Goal: Book appointment/travel/reservation

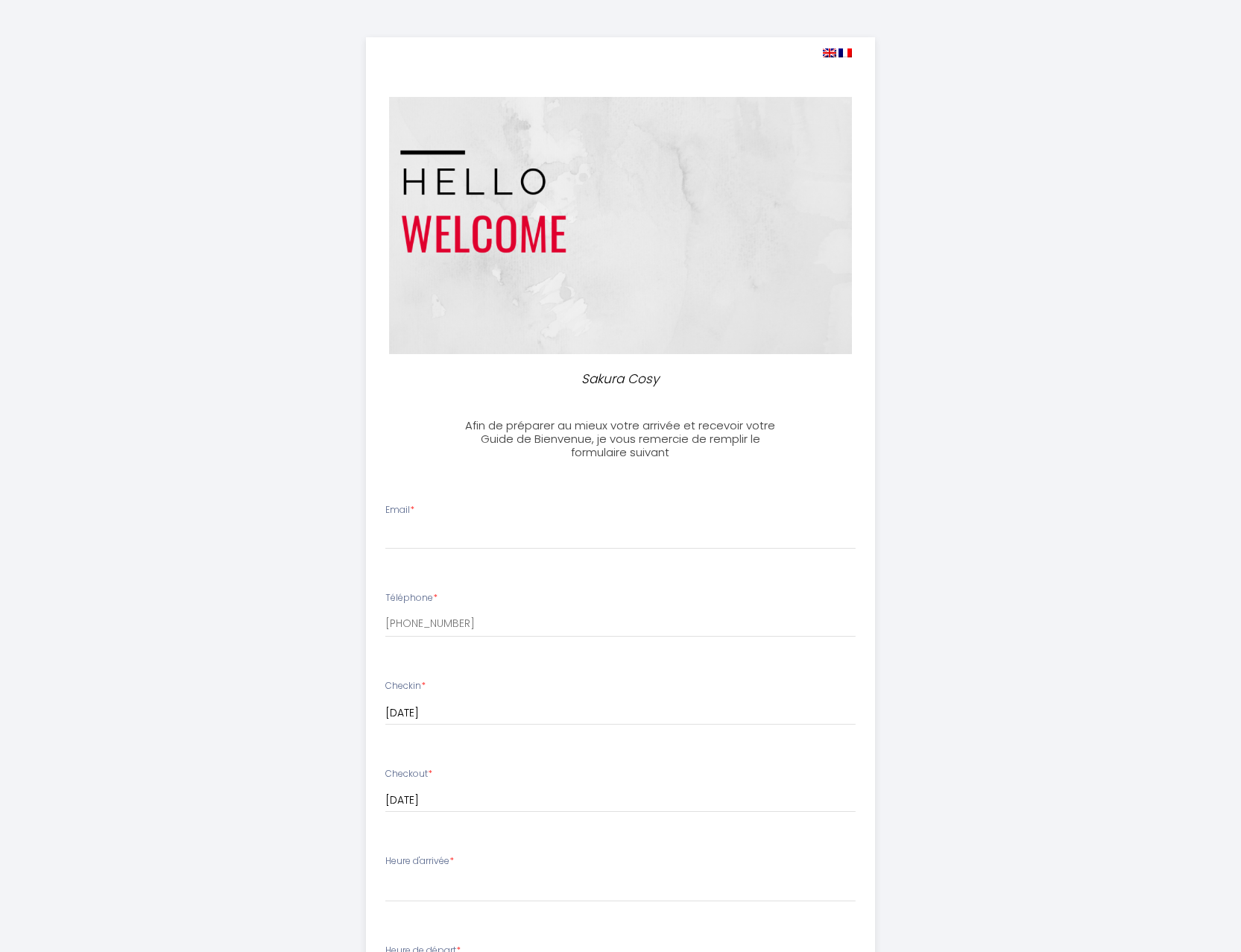
select select
click at [419, 534] on input "Email *" at bounding box center [621, 536] width 471 height 27
type input "[EMAIL_ADDRESS][DOMAIN_NAME]"
drag, startPoint x: 477, startPoint y: 625, endPoint x: 211, endPoint y: 630, distance: 266.0
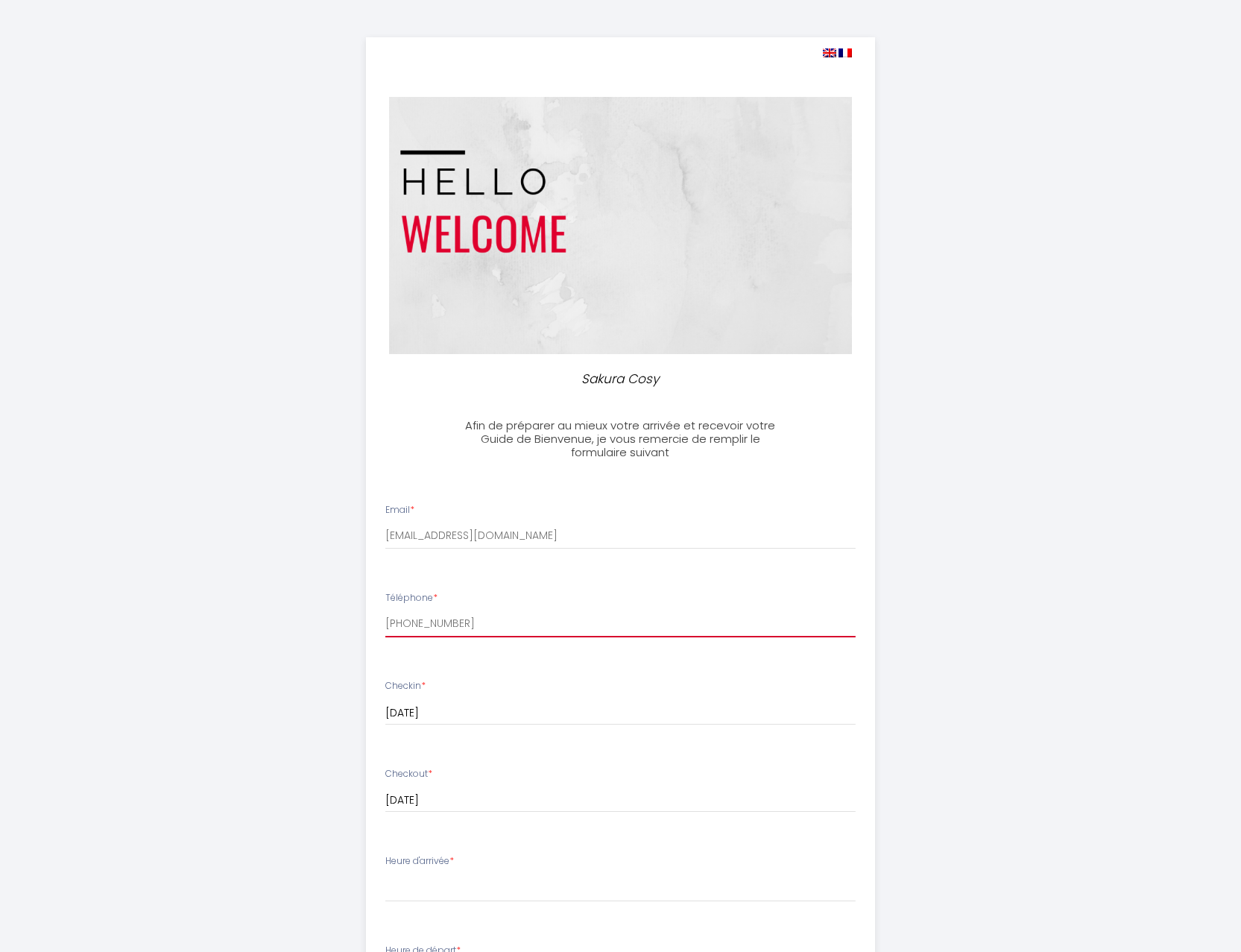
click at [386, 630] on input "[PHONE_NUMBER]" at bounding box center [621, 624] width 471 height 27
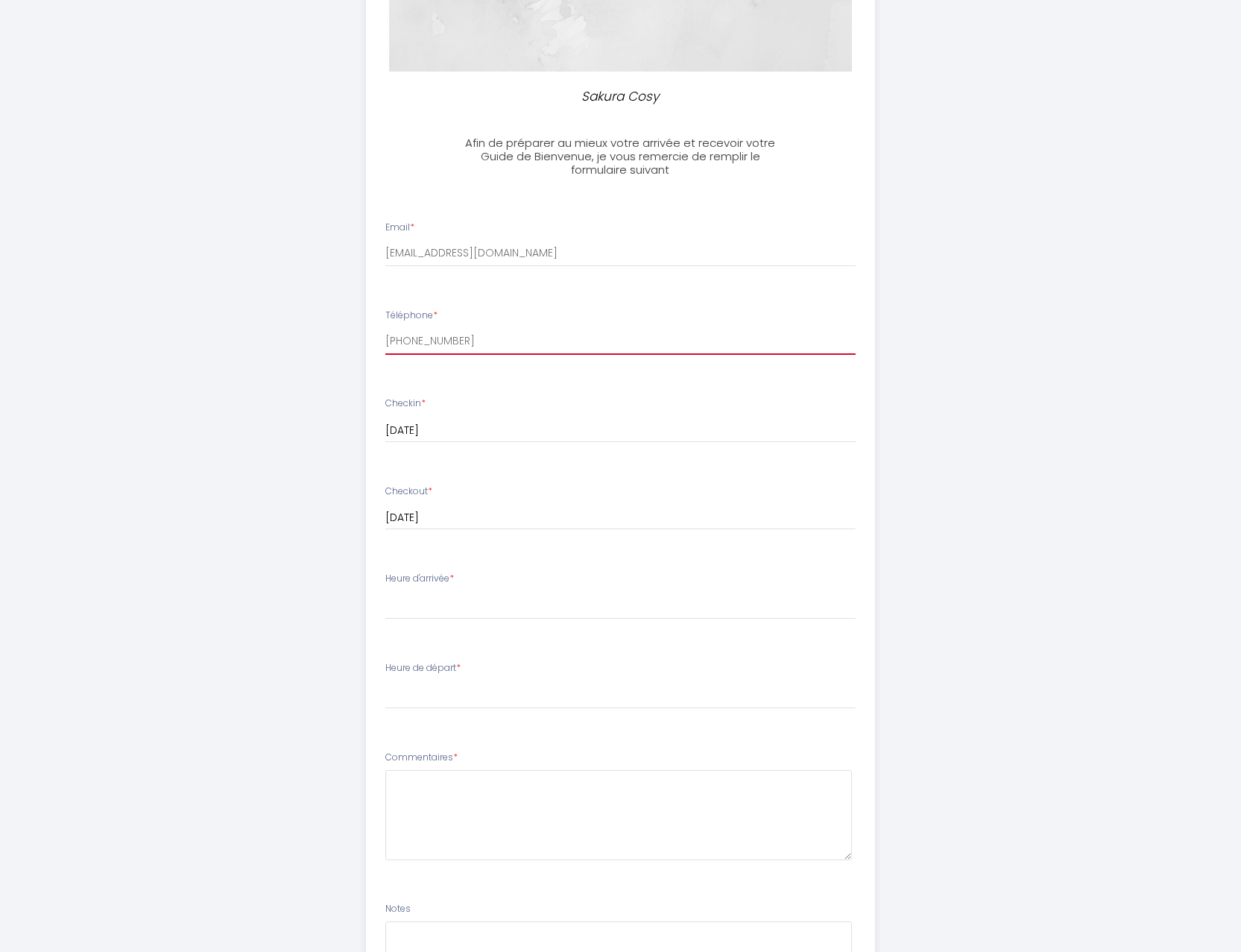
scroll to position [304, 0]
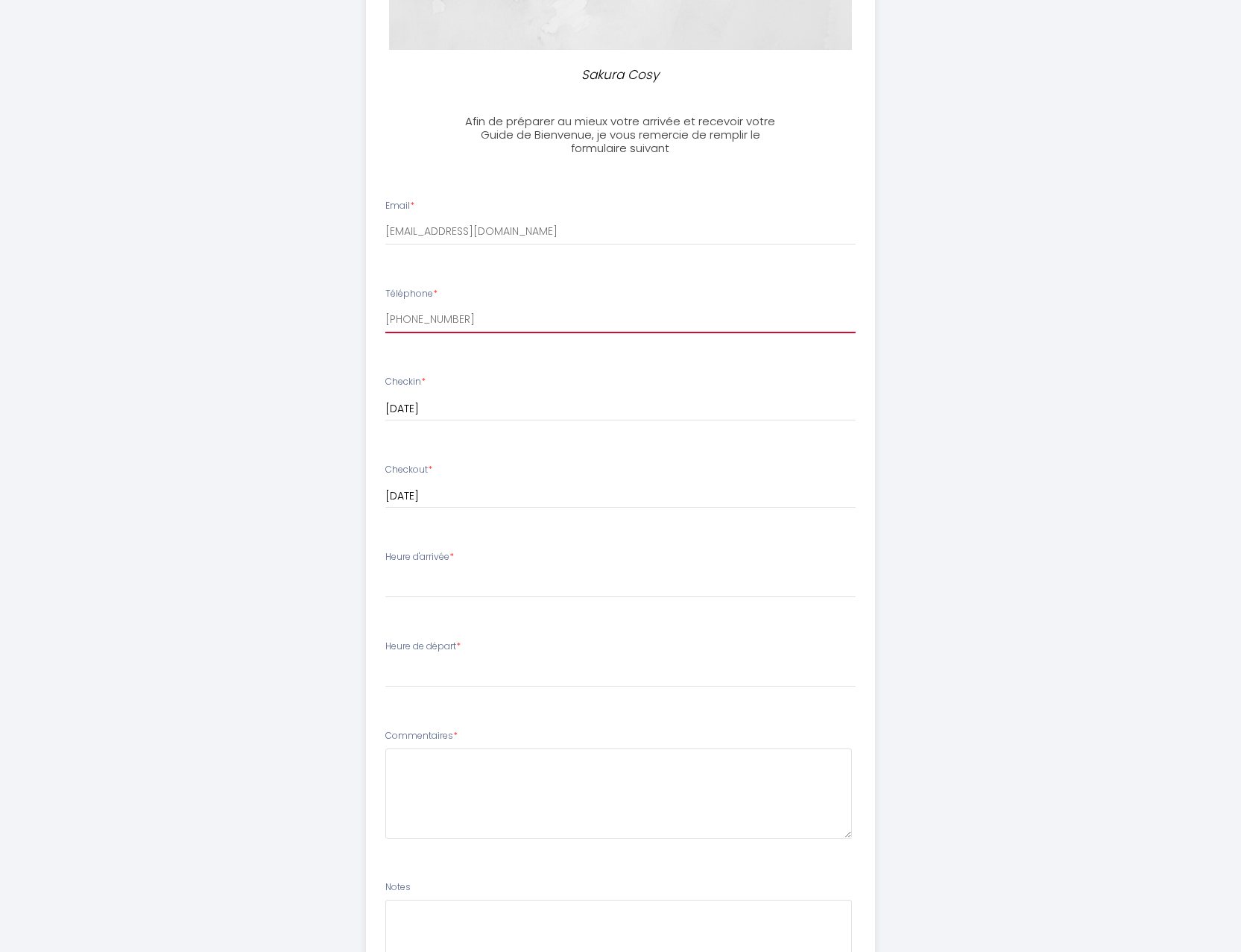
type input "[PHONE_NUMBER]"
click at [386, 569] on select "17:00 17:30 18:00 18:30 19:00 19:30 20:00 20:30 21:00 21:30 22:00 22:30 23:00" at bounding box center [621, 583] width 471 height 29
select select "17:00"
click option "17:00" at bounding box center [0, 0] width 0 height 0
click at [386, 659] on select "00:00 00:30 01:00 01:30 02:00 02:30 03:00 03:30 04:00 04:30 05:00 05:30 06:00 0…" at bounding box center [621, 673] width 471 height 29
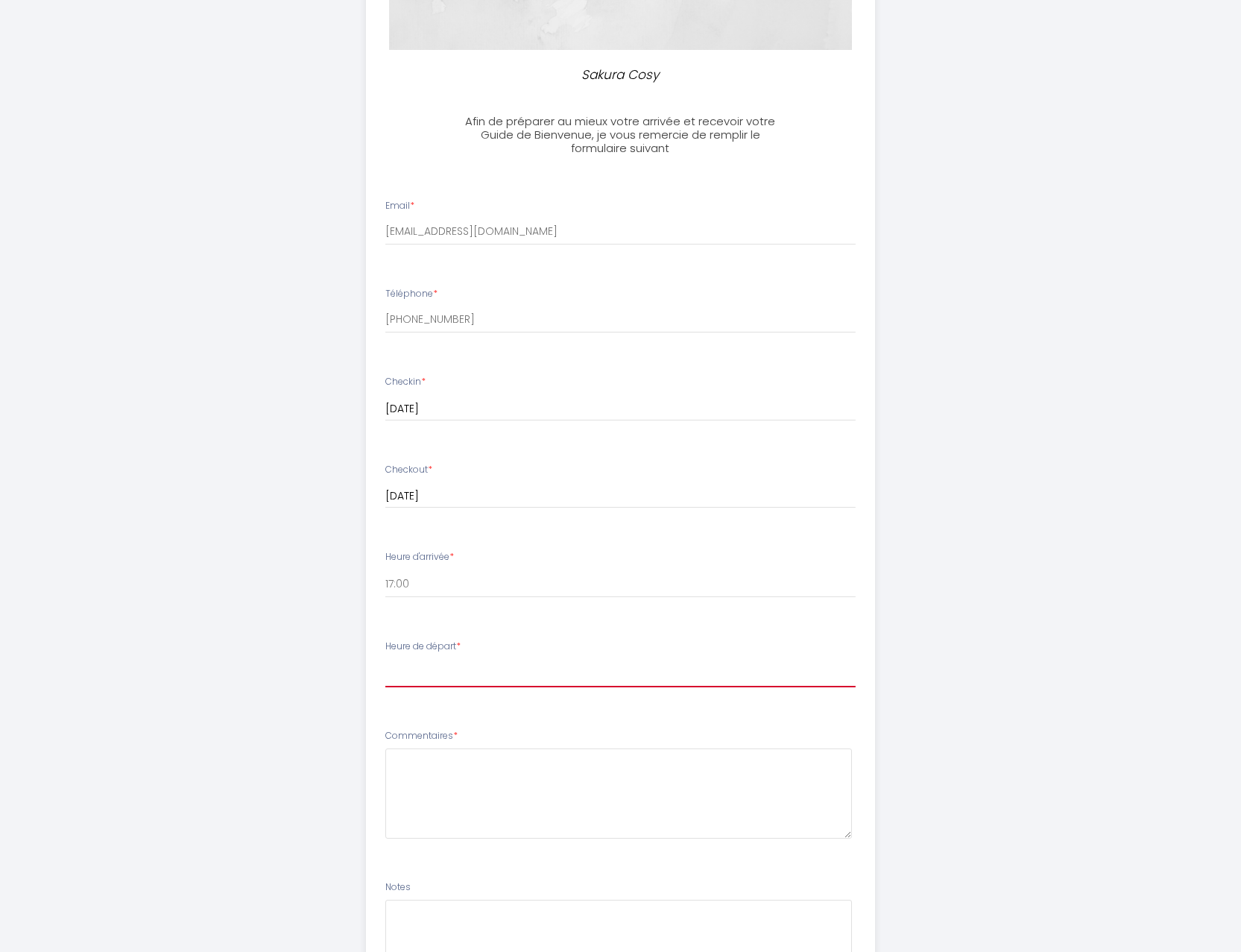
click option "07:00" at bounding box center [0, 0] width 0 height 0
click at [386, 659] on select "00:00 00:30 01:00 01:30 02:00 02:30 03:00 03:30 04:00 04:30 05:00 05:30 06:00 0…" at bounding box center [621, 673] width 471 height 29
select select "07:30"
click option "07:30" at bounding box center [0, 0] width 0 height 0
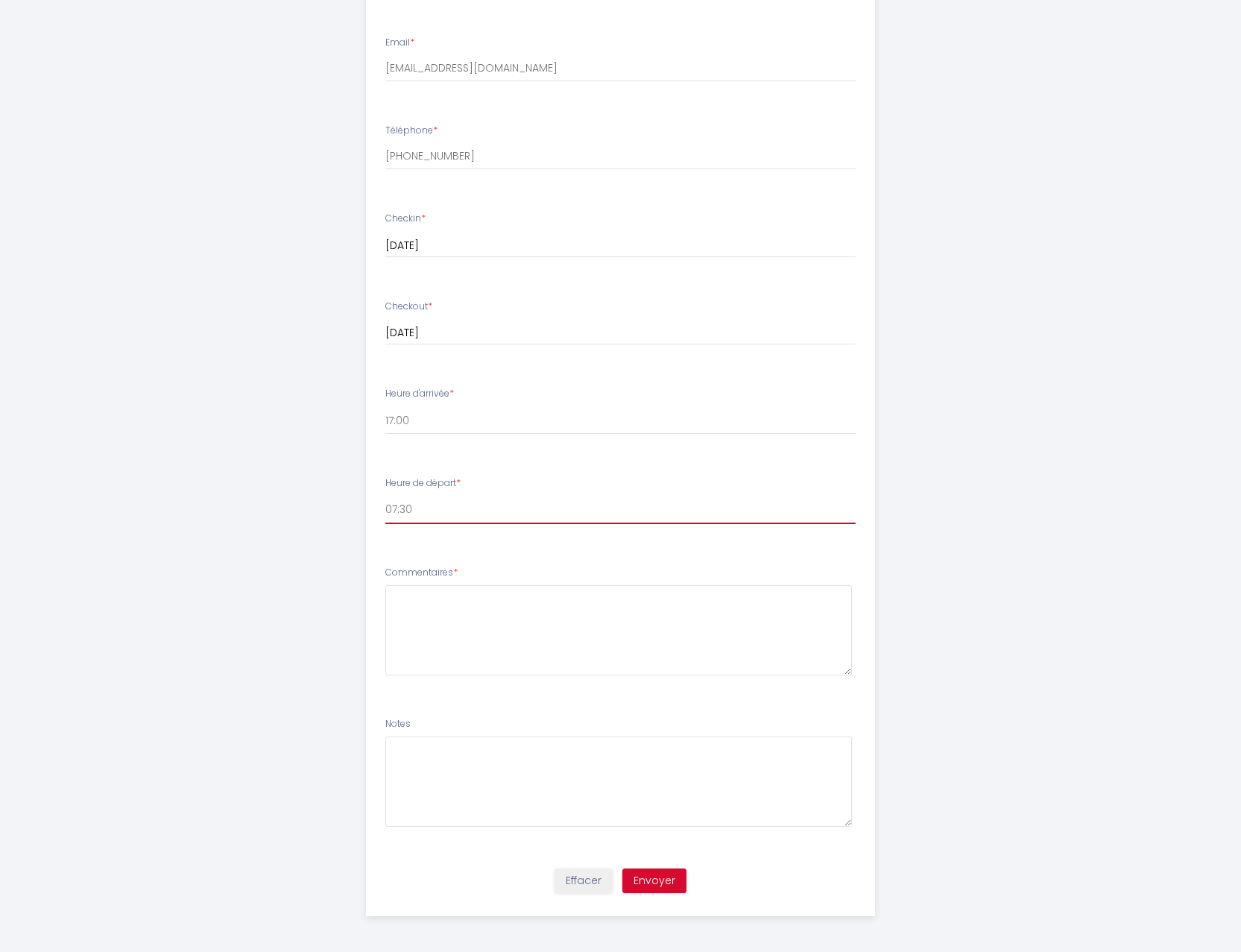
scroll to position [469, 0]
click at [471, 613] on textarea at bounding box center [619, 629] width 467 height 90
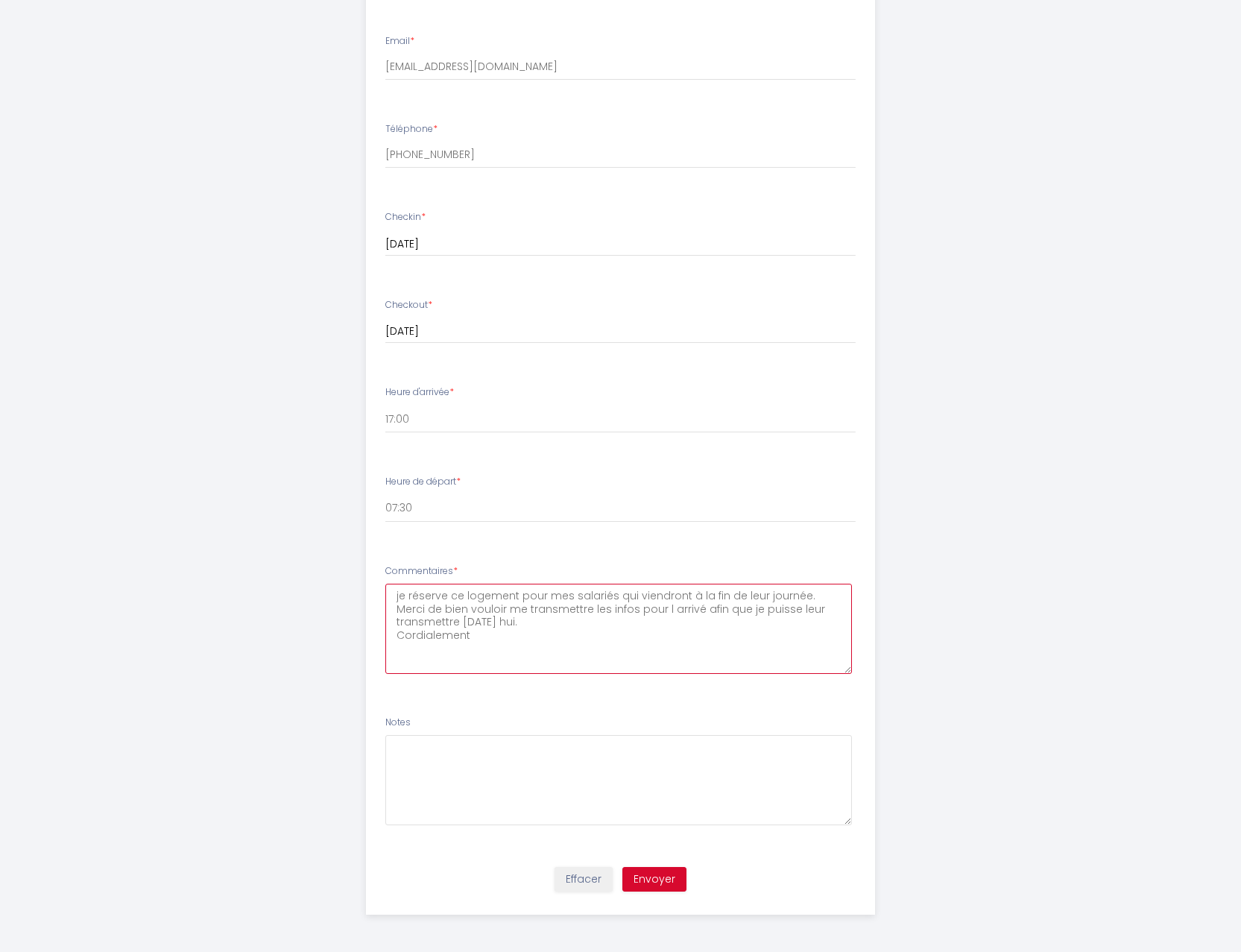
click at [548, 624] on textarea "je réserve ce logement pour mes salariés qui viendront à la fin de leur journée…" at bounding box center [619, 629] width 467 height 90
type textarea "je réserve ce logement pour mes salariés qui viendront à la fin de leur journée…"
click at [656, 880] on button "Envoyer" at bounding box center [655, 880] width 65 height 26
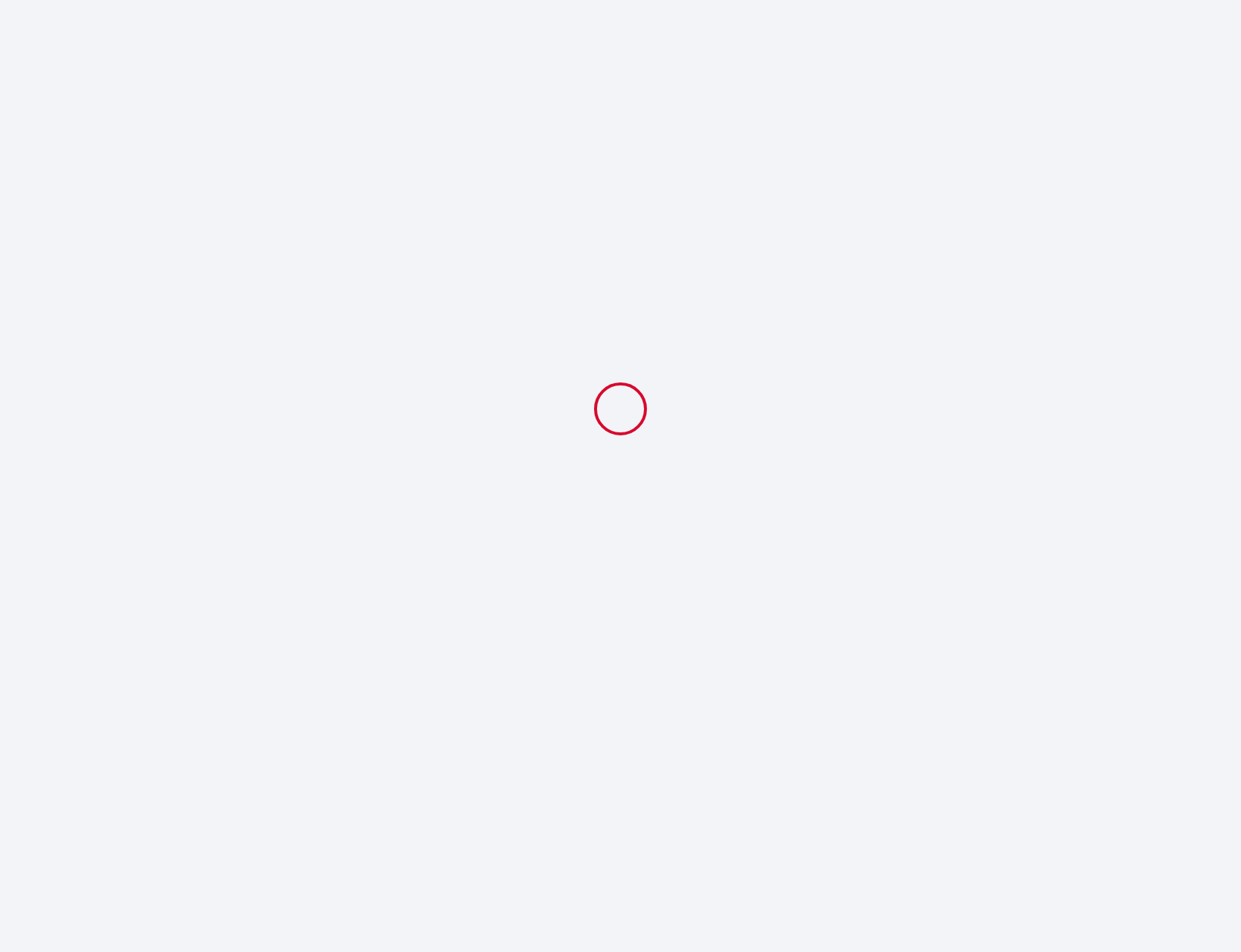
scroll to position [0, 0]
select select "07:30"
